Goal: Find specific page/section: Find specific page/section

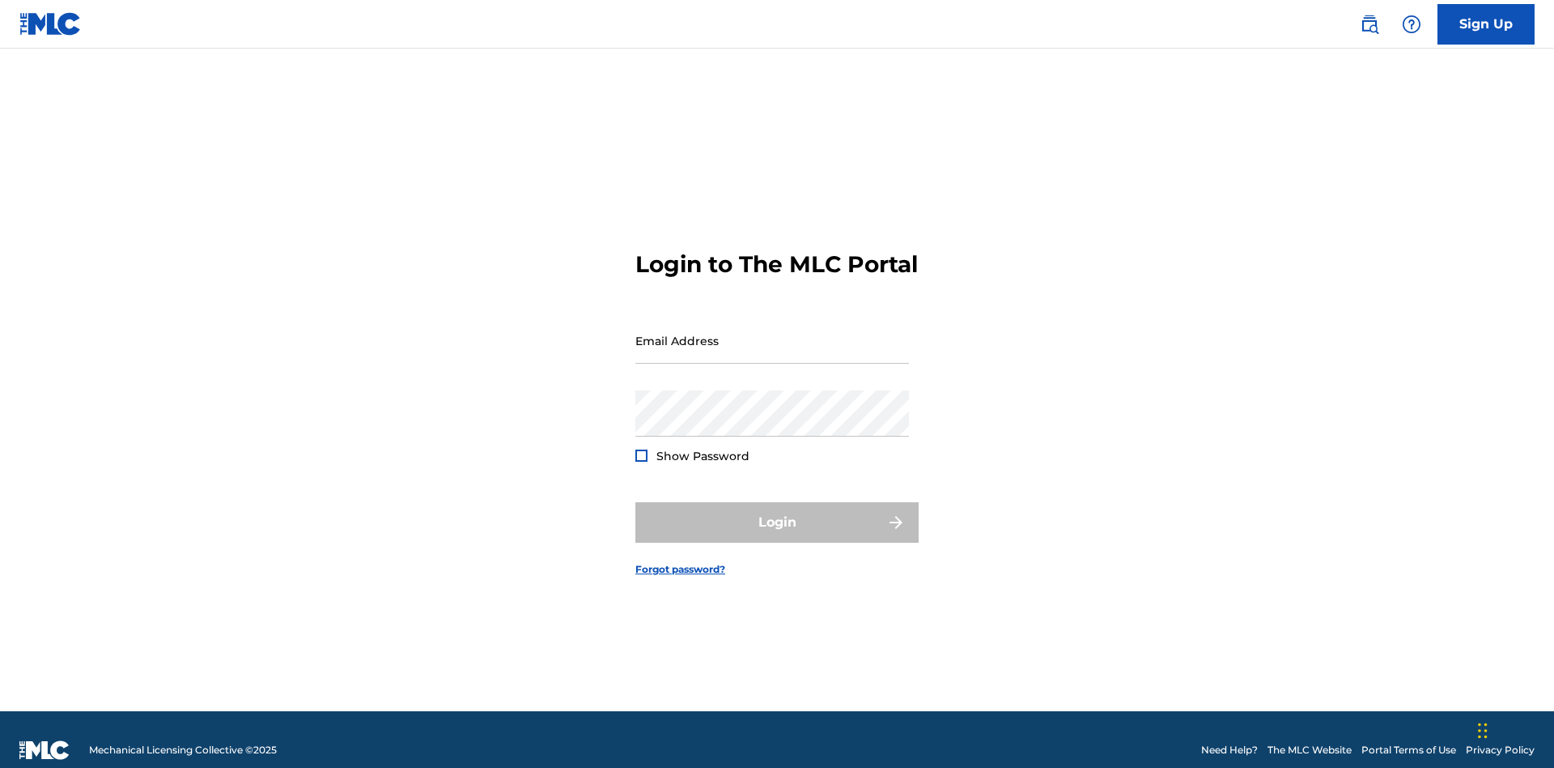
scroll to position [21, 0]
click at [772, 333] on input "Email Address" at bounding box center [773, 340] width 274 height 46
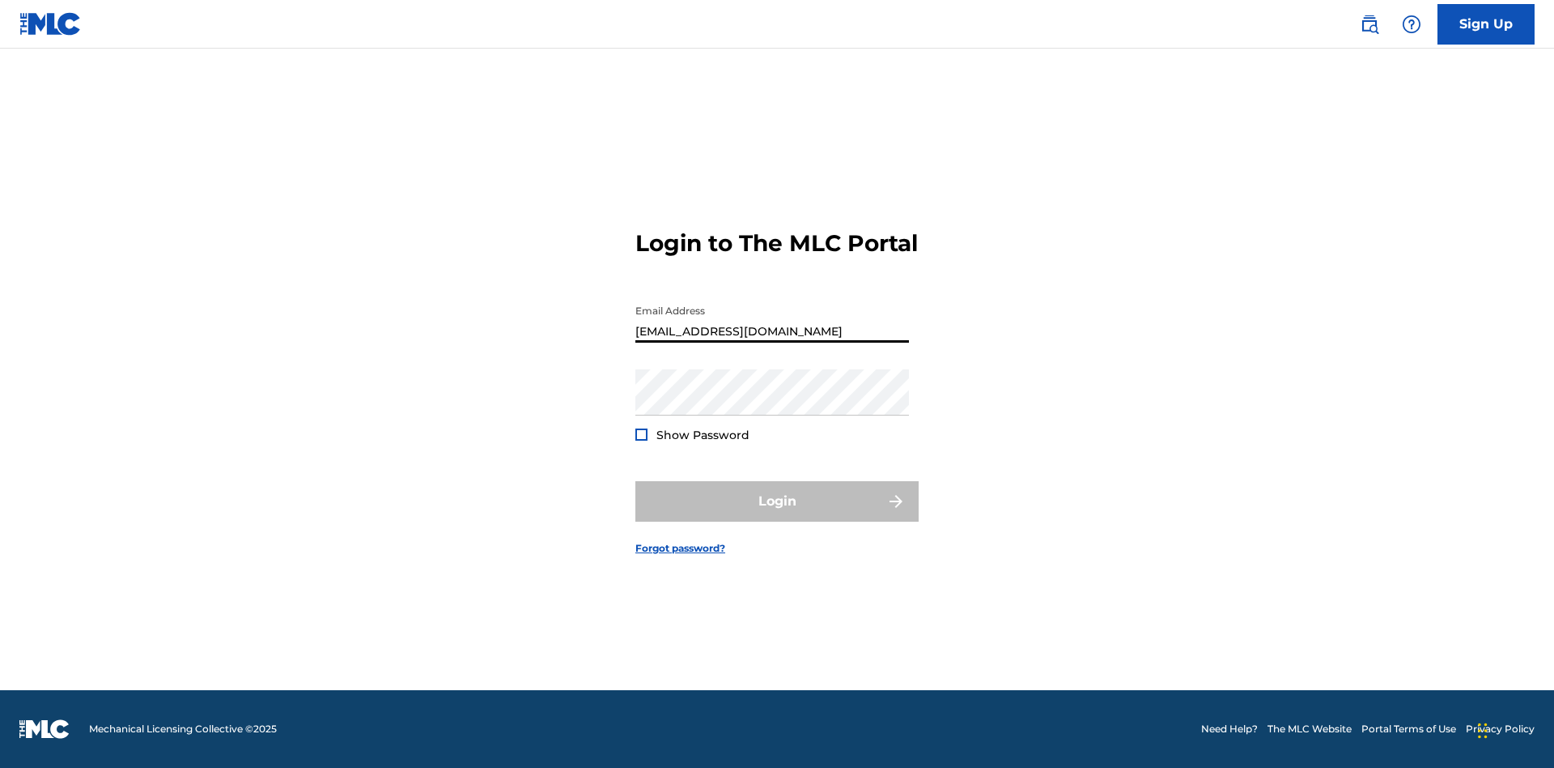
type input "Prince.McTesterson@gmail.com"
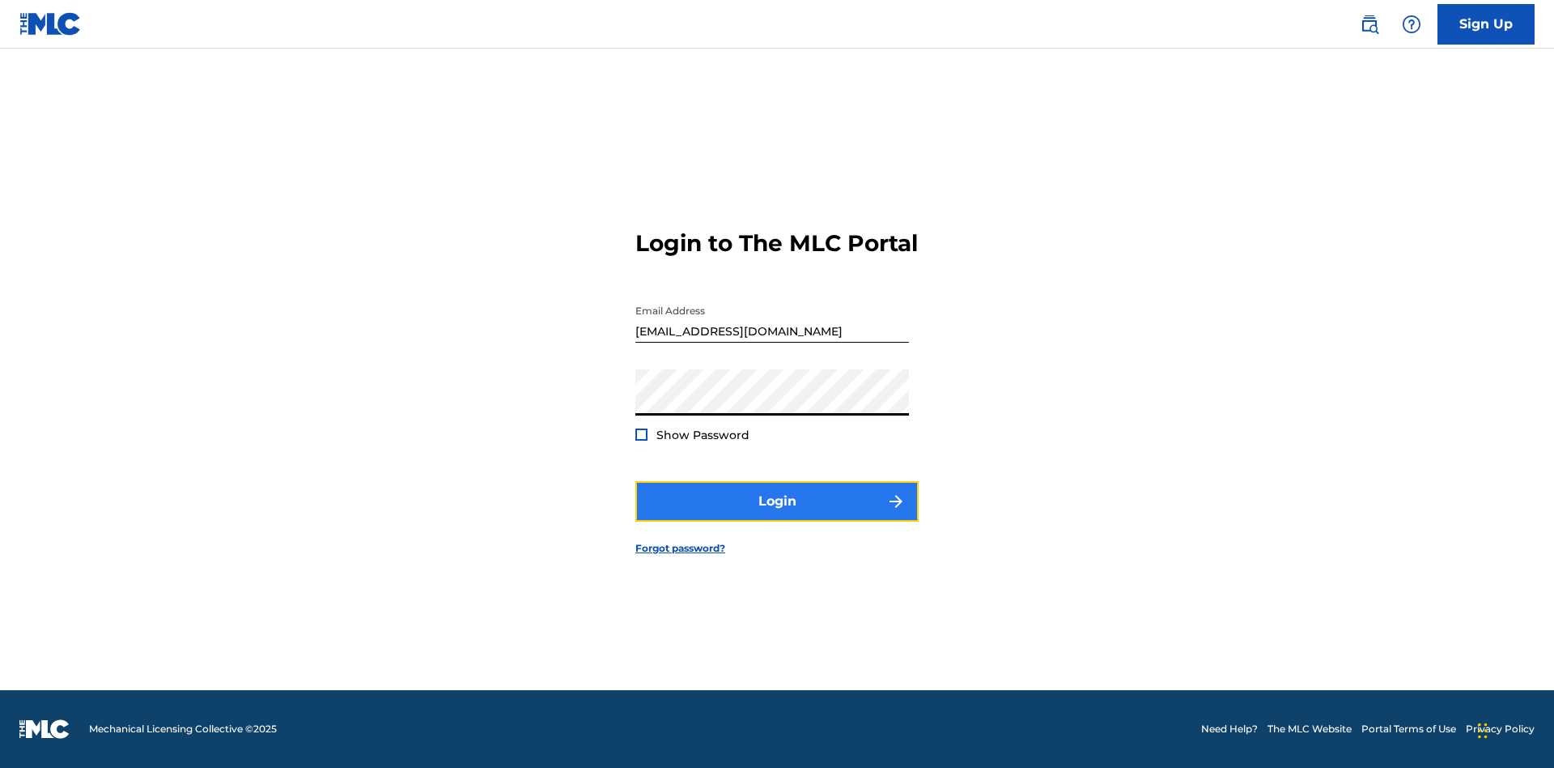
click at [777, 515] on button "Login" at bounding box center [777, 501] width 283 height 40
